Goal: Transaction & Acquisition: Purchase product/service

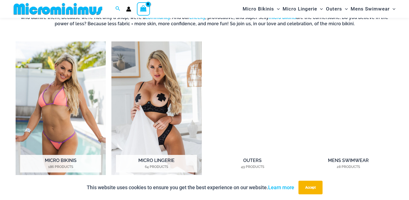
scroll to position [420, 0]
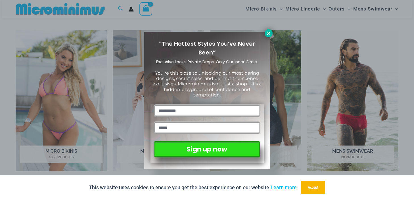
click at [267, 31] on icon at bounding box center [268, 33] width 5 height 5
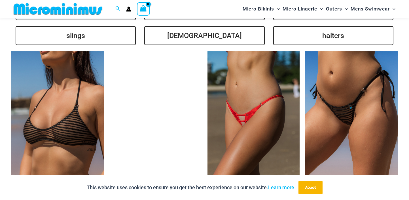
scroll to position [1357, 0]
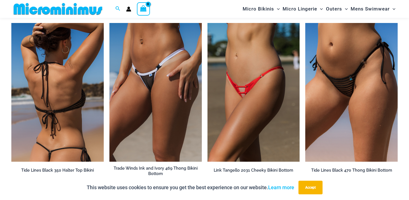
click at [53, 100] on img at bounding box center [57, 92] width 92 height 139
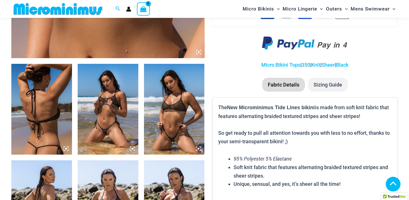
scroll to position [284, 0]
click at [180, 129] on img at bounding box center [174, 109] width 61 height 91
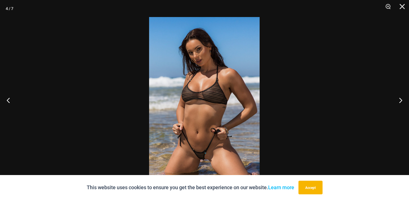
click at [179, 126] on img at bounding box center [204, 100] width 111 height 166
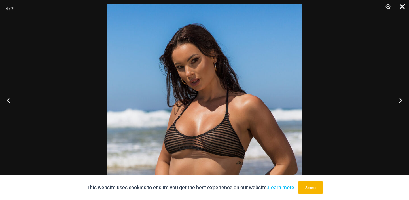
click at [400, 6] on button "Close" at bounding box center [400, 8] width 14 height 17
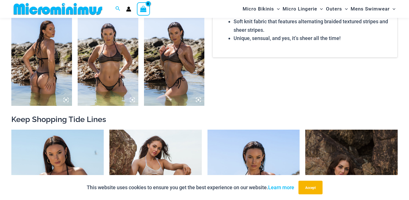
scroll to position [539, 0]
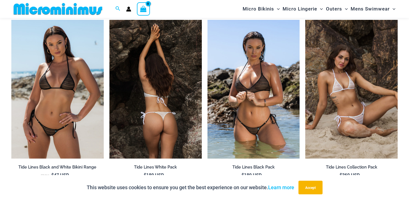
click at [175, 87] on img at bounding box center [156, 89] width 92 height 139
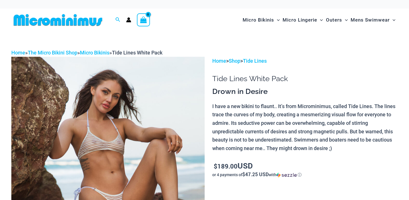
scroll to position [85, 0]
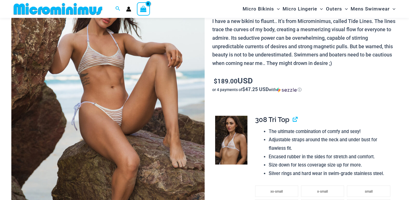
click at [125, 116] on img at bounding box center [107, 117] width 193 height 290
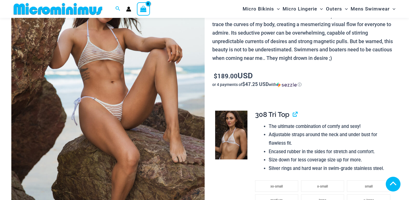
click at [167, 62] on img at bounding box center [107, 112] width 193 height 290
click at [127, 73] on img at bounding box center [107, 112] width 193 height 290
click at [92, 75] on img at bounding box center [107, 112] width 193 height 290
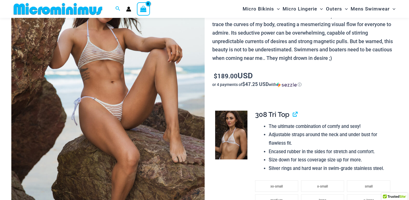
click at [92, 75] on img at bounding box center [107, 112] width 193 height 290
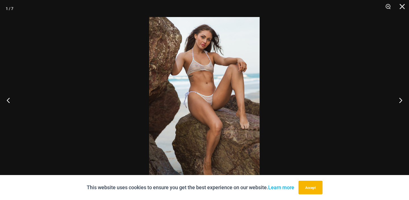
click at [203, 85] on img at bounding box center [204, 100] width 111 height 166
